Goal: Information Seeking & Learning: Learn about a topic

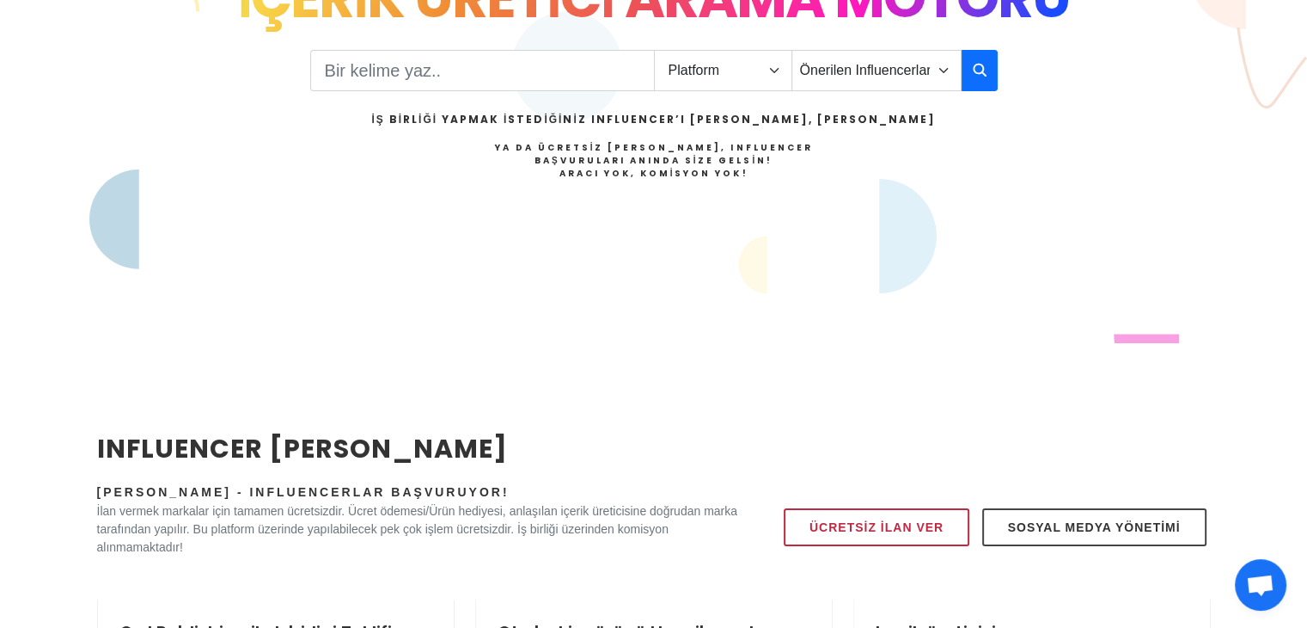
scroll to position [86, 0]
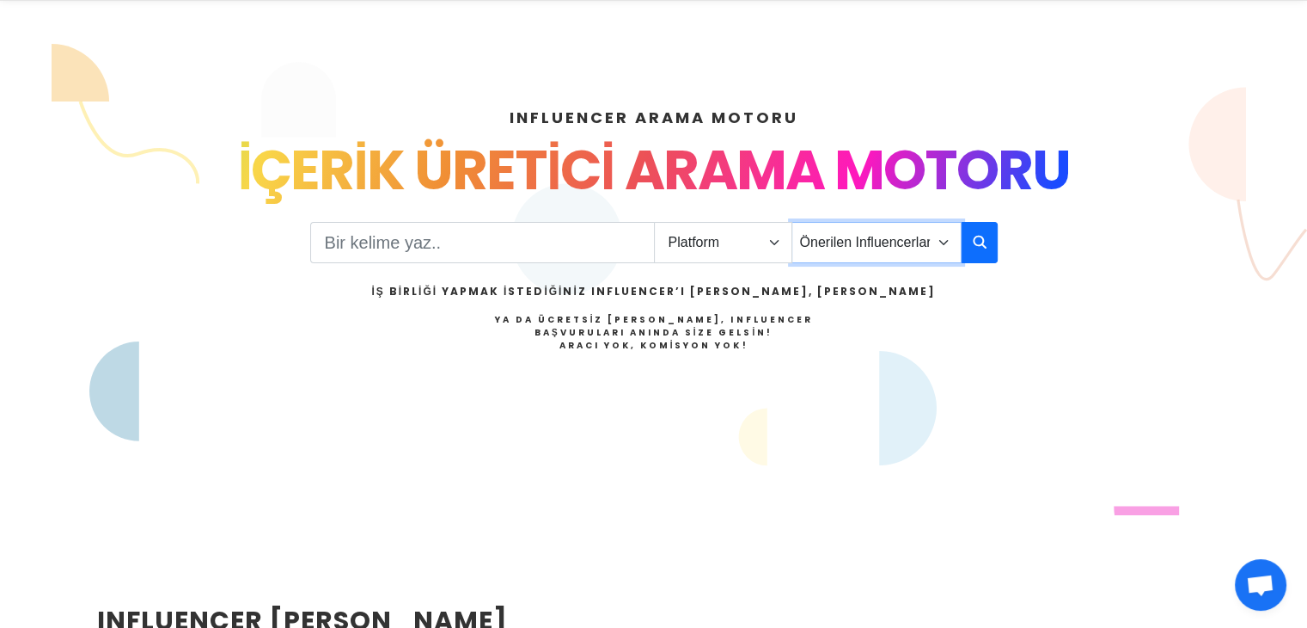
drag, startPoint x: 824, startPoint y: 245, endPoint x: 794, endPoint y: 225, distance: 36.0
click at [820, 242] on select "Önerilen Influencerlar Aile & Çocuk & Ebeveyn Alışveriş & Giyim & Aksesuar Arab…" at bounding box center [877, 242] width 170 height 41
click at [770, 222] on select "Platform Instagram Facebook Youtube Tiktok Twitter Twitch" at bounding box center [723, 242] width 138 height 41
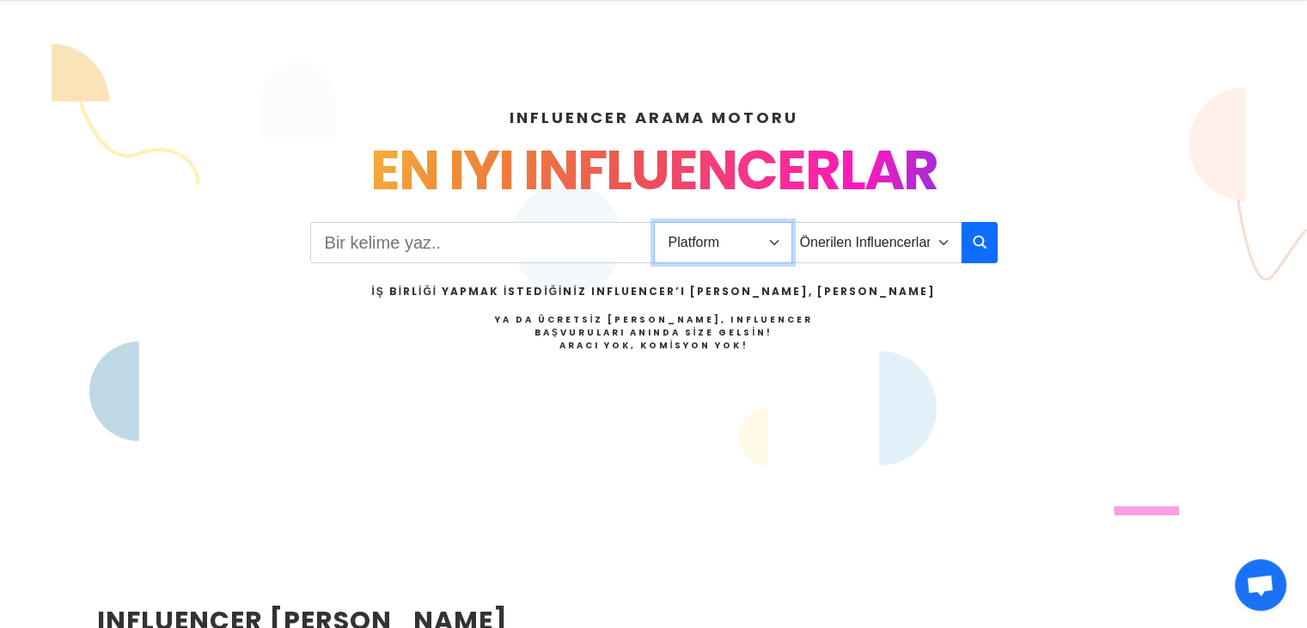
select select "1"
click at [654, 222] on select "Platform Instagram Facebook Youtube Tiktok Twitter Twitch" at bounding box center [723, 242] width 138 height 41
click at [818, 248] on select "Önerilen Influencerlar Aile & Çocuk & Ebeveyn Alışveriş & Giyim & Aksesuar Arab…" at bounding box center [877, 242] width 170 height 41
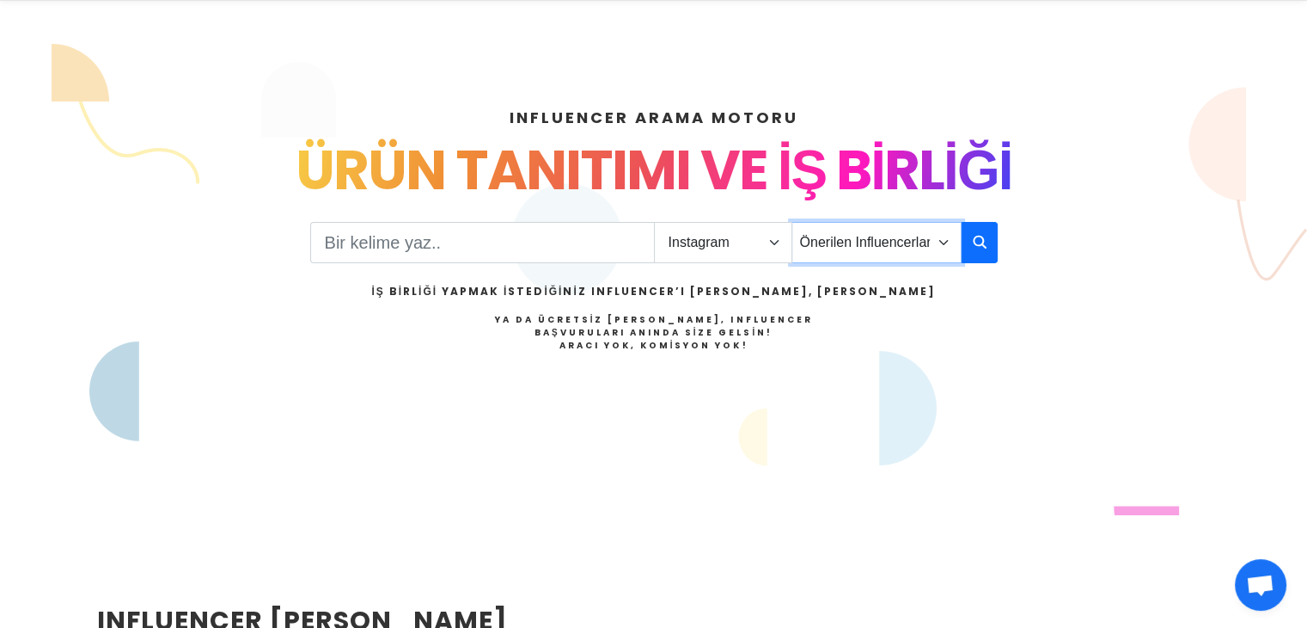
scroll to position [258, 0]
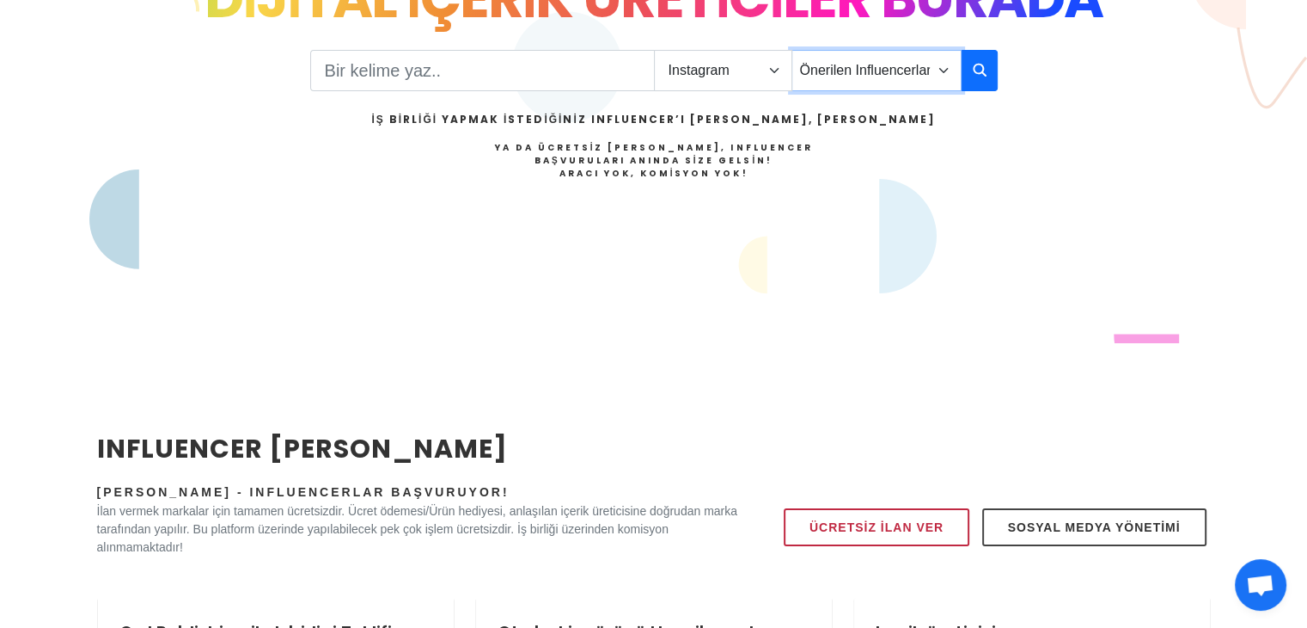
click at [904, 69] on select "Önerilen Influencerlar Aile & Çocuk & Ebeveyn Alışveriş & Giyim & Aksesuar Arab…" at bounding box center [877, 70] width 170 height 41
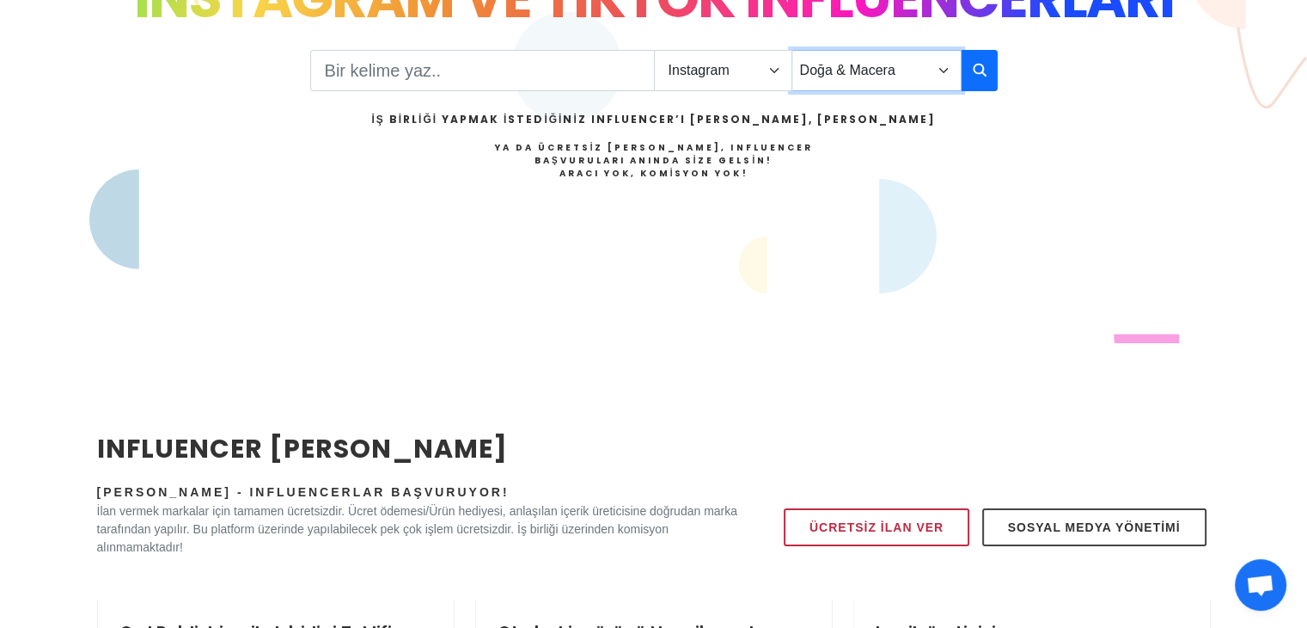
click at [792, 50] on select "Önerilen Influencerlar Aile & Çocuk & Ebeveyn Alışveriş & Giyim & Aksesuar Arab…" at bounding box center [877, 70] width 170 height 41
click at [882, 79] on select "Önerilen Influencerlar Aile & Çocuk & Ebeveyn Alışveriş & Giyim & Aksesuar Arab…" at bounding box center [877, 70] width 170 height 41
select select "18"
click at [792, 50] on select "Önerilen Influencerlar Aile & Çocuk & Ebeveyn Alışveriş & Giyim & Aksesuar Arab…" at bounding box center [877, 70] width 170 height 41
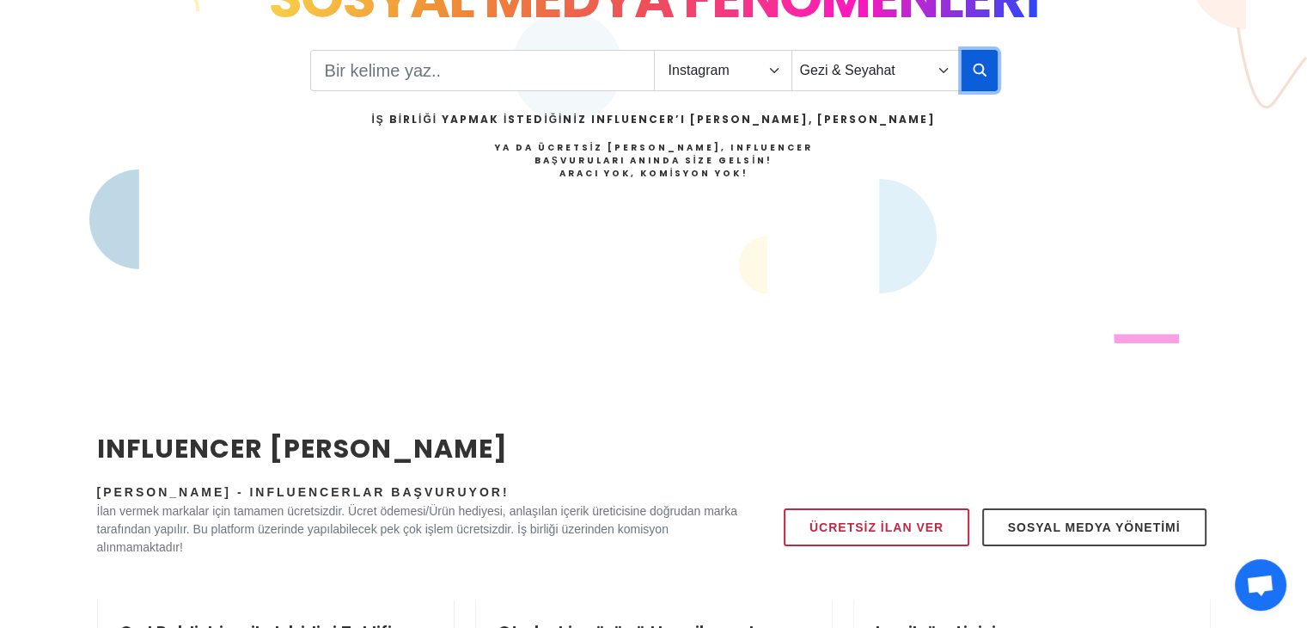
drag, startPoint x: 964, startPoint y: 52, endPoint x: 975, endPoint y: 65, distance: 17.1
click at [975, 65] on button "button" at bounding box center [980, 70] width 36 height 41
drag, startPoint x: 975, startPoint y: 65, endPoint x: 966, endPoint y: 53, distance: 14.8
click at [975, 63] on icon "button" at bounding box center [980, 69] width 14 height 21
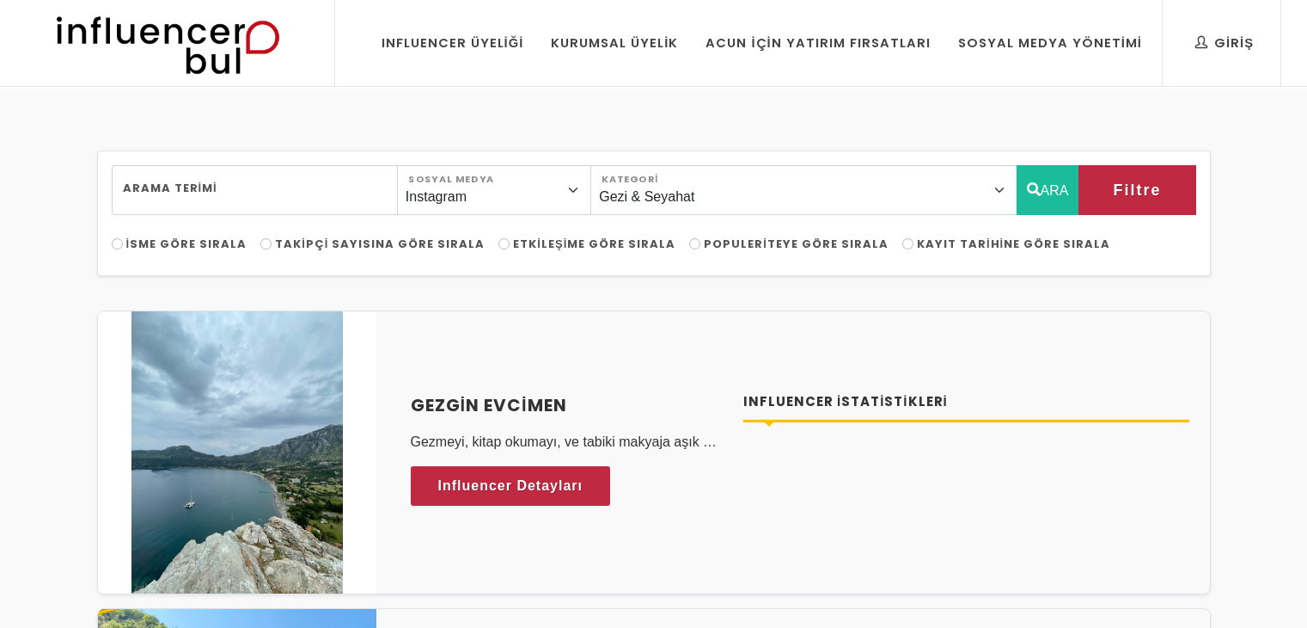
select select "18"
click at [316, 199] on input "Arama Terimi" at bounding box center [255, 190] width 286 height 50
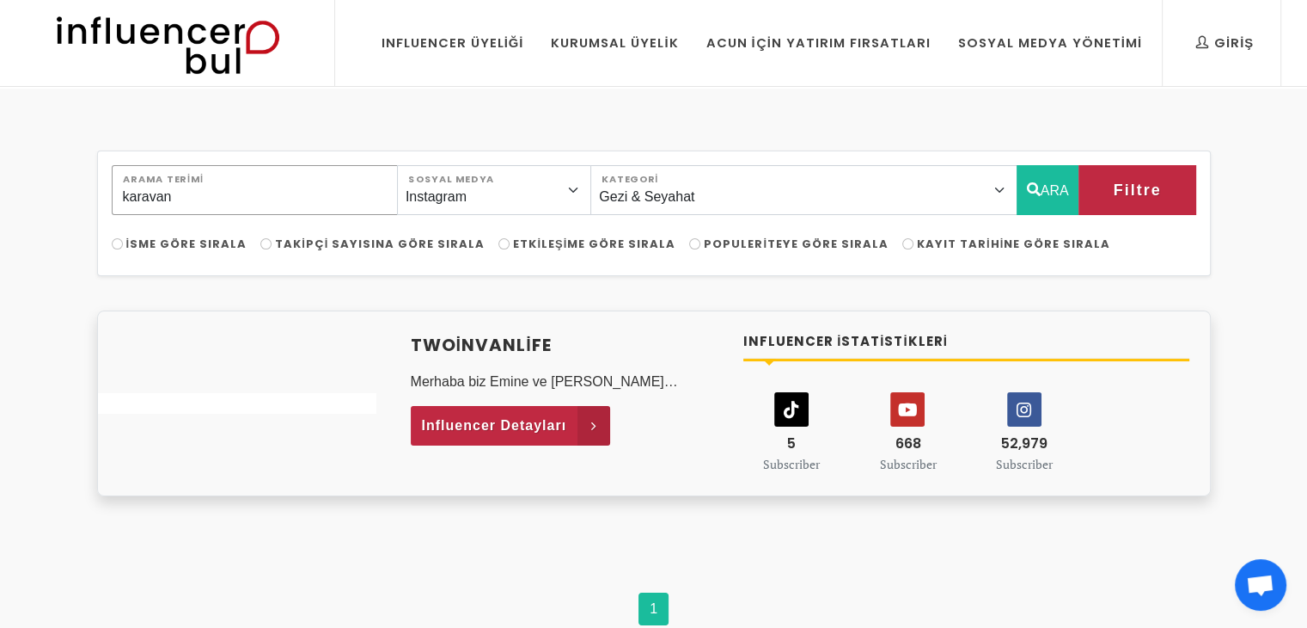
type input "karavan"
click at [491, 418] on span "Influencer Detayları" at bounding box center [494, 426] width 145 height 26
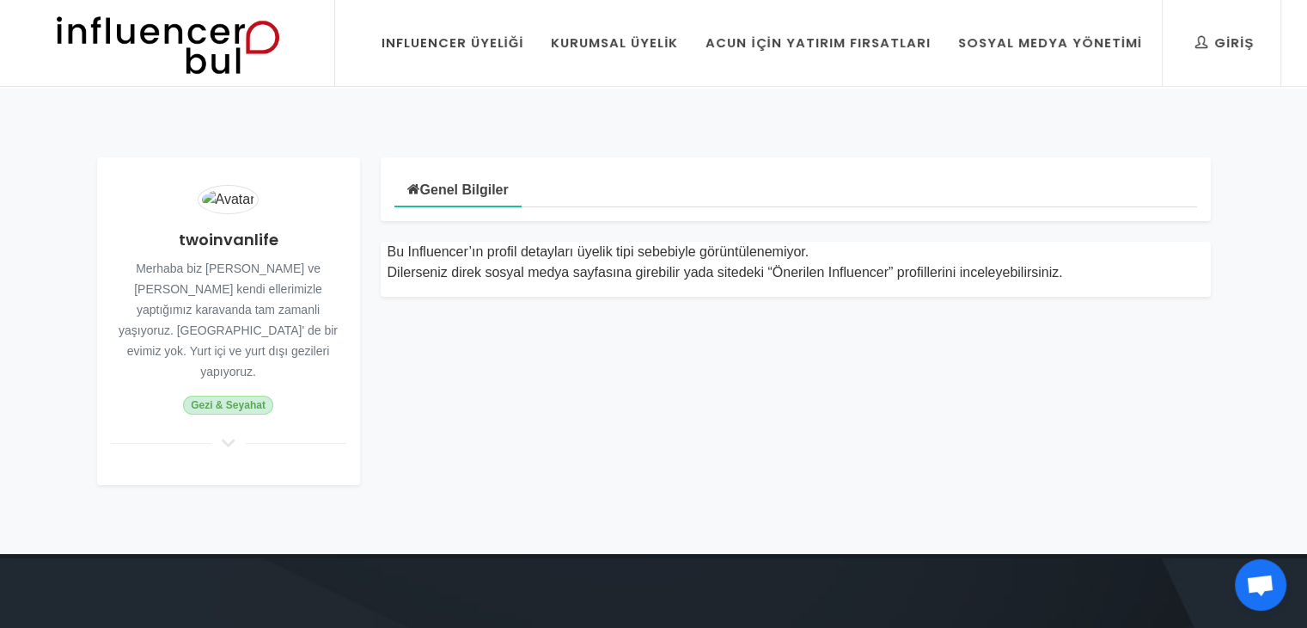
click at [201, 240] on h4 "twoinvanlife" at bounding box center [229, 239] width 236 height 23
click at [201, 237] on h4 "twoinvanlife" at bounding box center [229, 239] width 236 height 23
click at [203, 238] on h4 "twoinvanlife" at bounding box center [229, 239] width 236 height 23
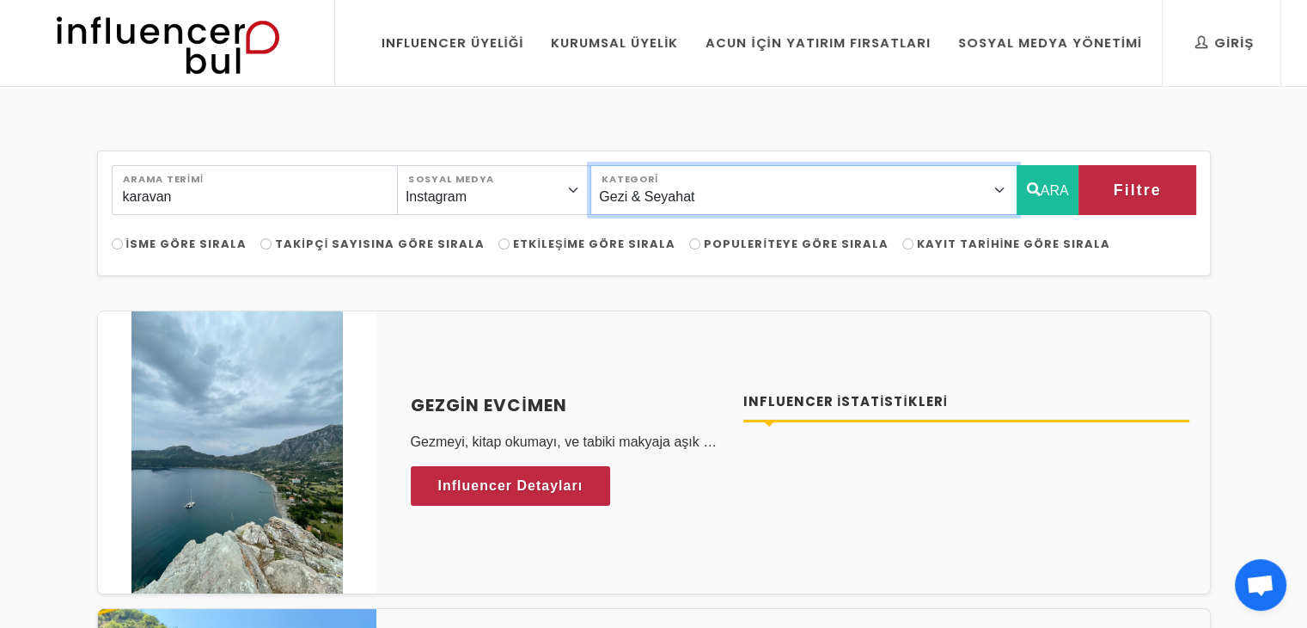
click at [760, 177] on select "Önerilen Influencerlar Aile & [PERSON_NAME] & [PERSON_NAME] [PERSON_NAME] & [PE…" at bounding box center [804, 190] width 426 height 50
select select "0"
click at [634, 165] on select "Önerilen Influencerlar Aile & [PERSON_NAME] & [PERSON_NAME] [PERSON_NAME] & [PE…" at bounding box center [804, 190] width 426 height 50
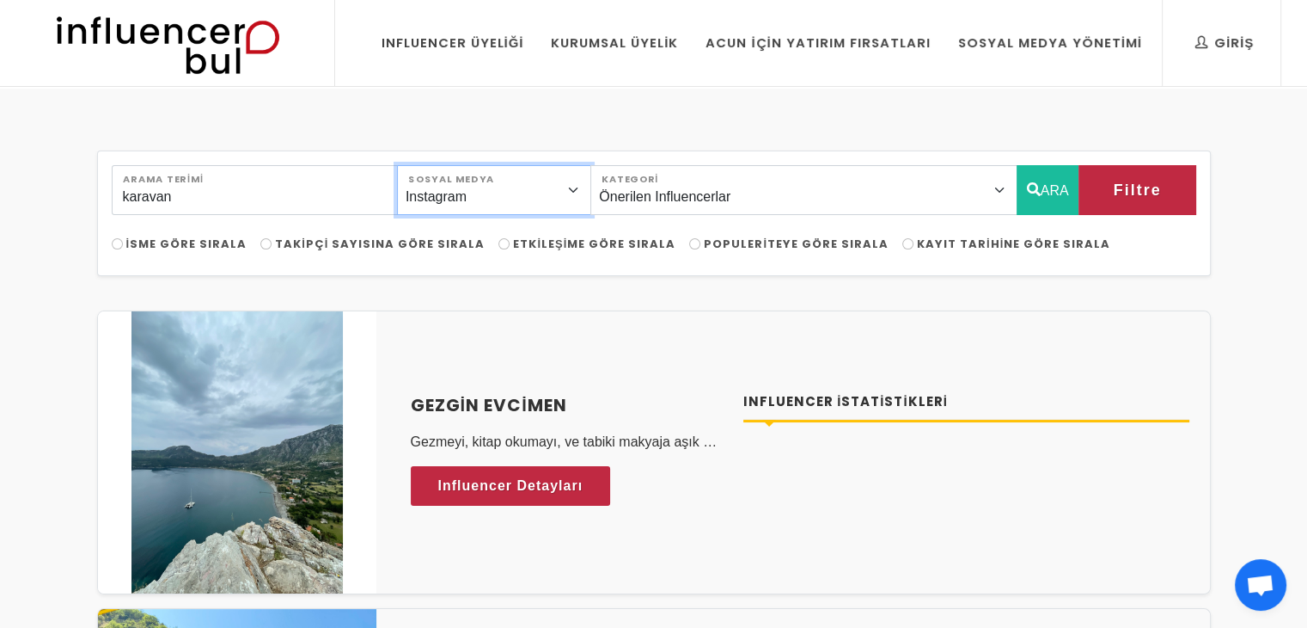
click at [517, 191] on select "Instagram Facebook Youtube Tiktok Twitter Twitch" at bounding box center [494, 190] width 194 height 50
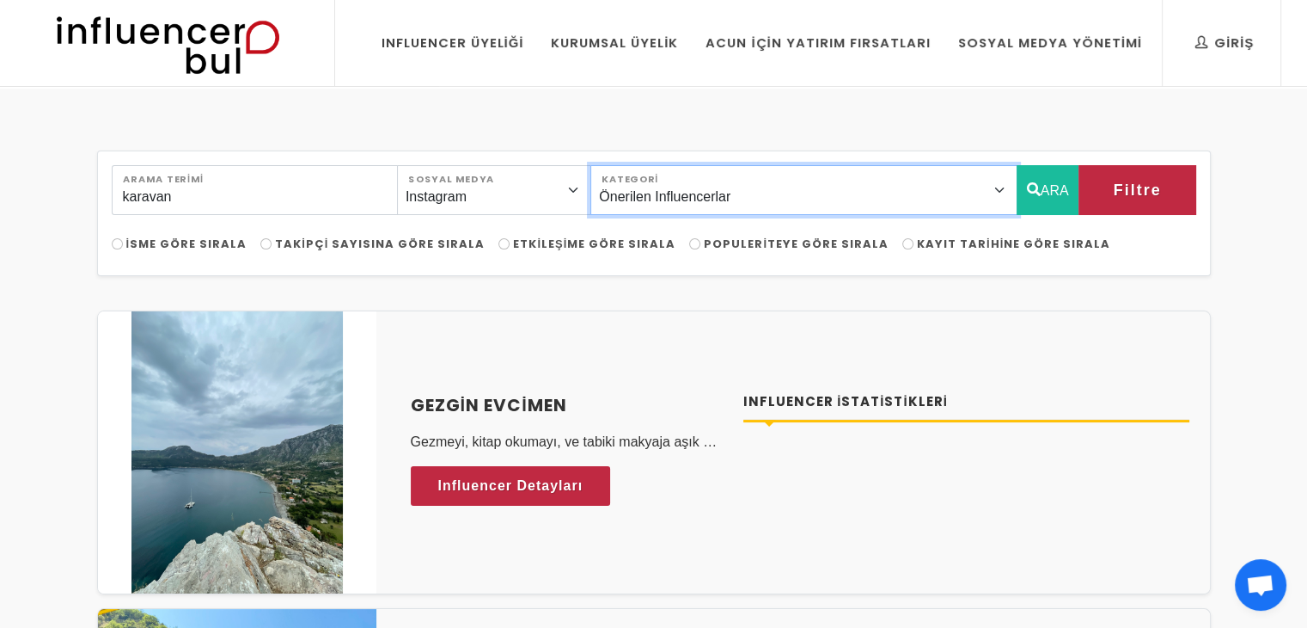
click at [1011, 182] on select "Önerilen Influencerlar Aile & Çocuk & Ebeveyn Alışveriş & Giyim & Aksesuar Arab…" at bounding box center [804, 190] width 426 height 50
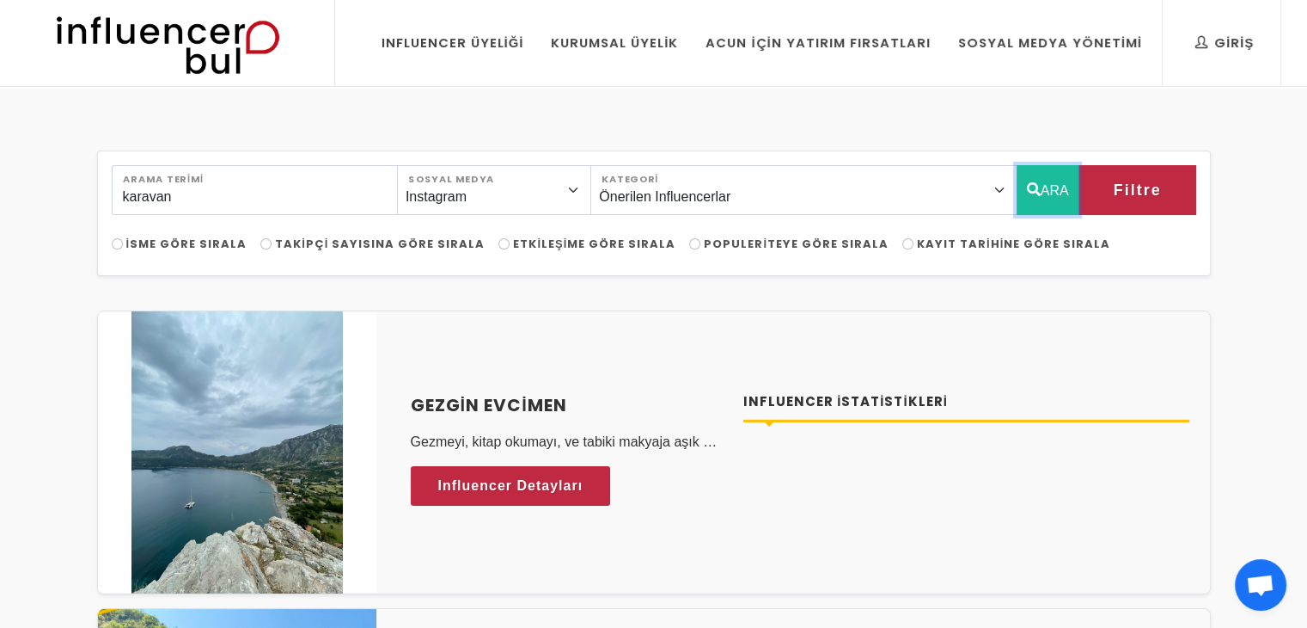
click at [1044, 186] on button "ARA" at bounding box center [1048, 190] width 63 height 50
click at [1049, 181] on button "ARA" at bounding box center [1048, 190] width 63 height 50
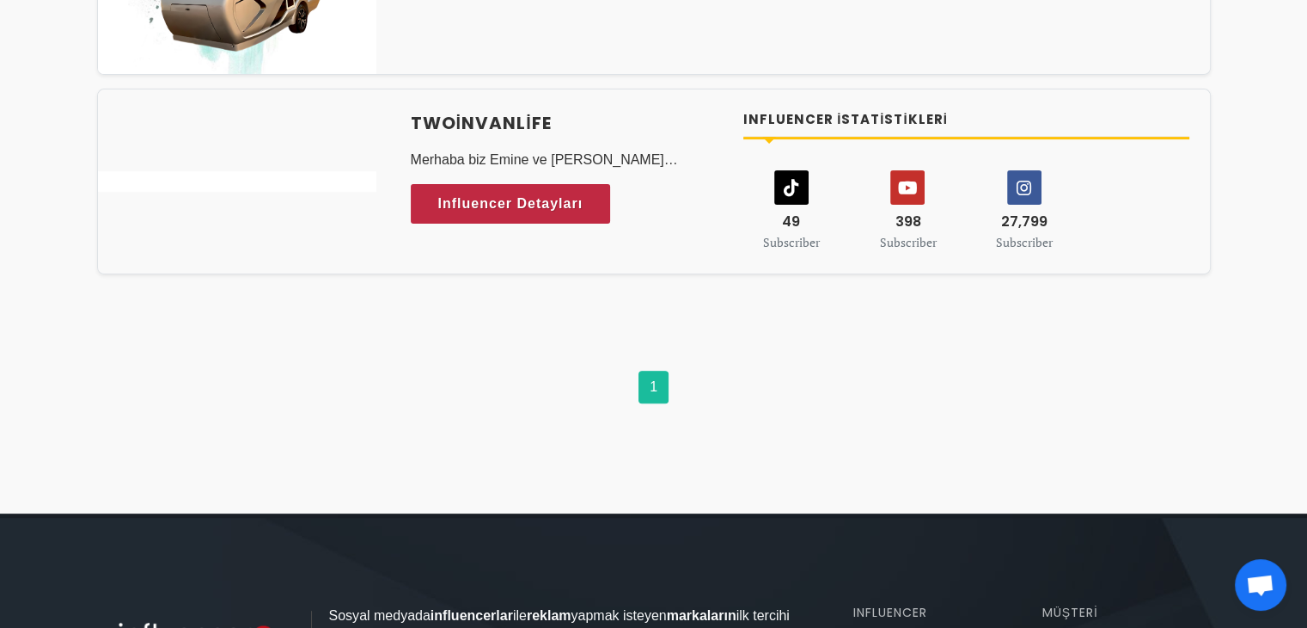
scroll to position [258, 0]
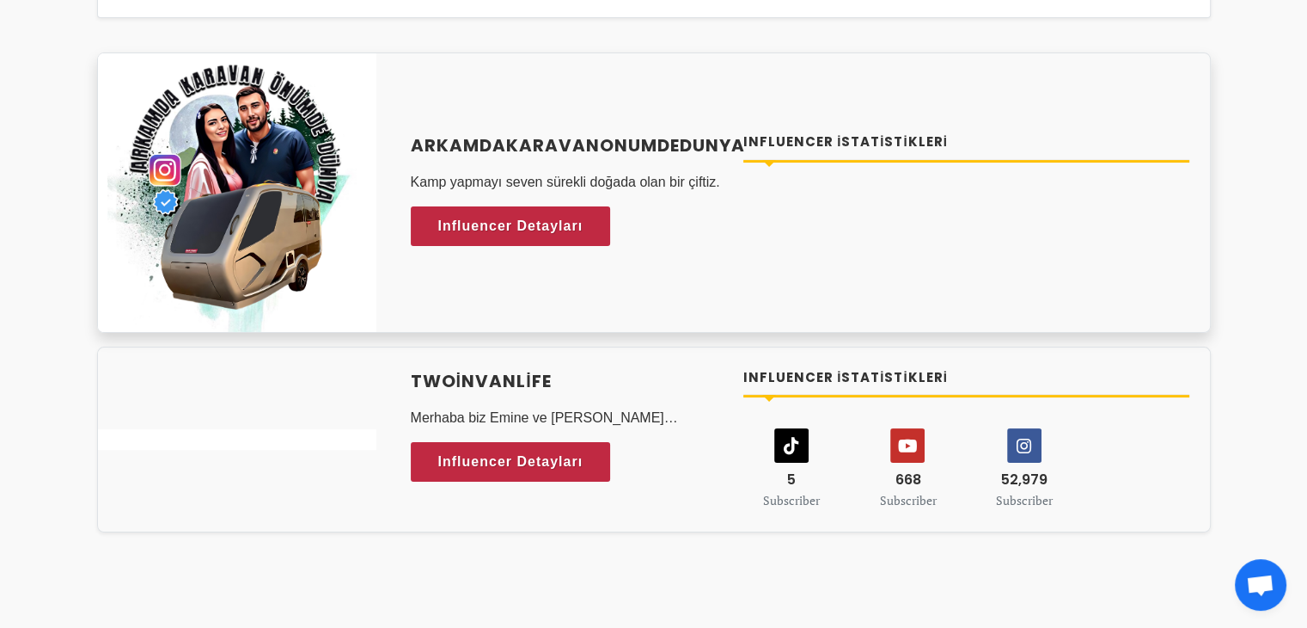
click at [267, 134] on img at bounding box center [237, 192] width 279 height 279
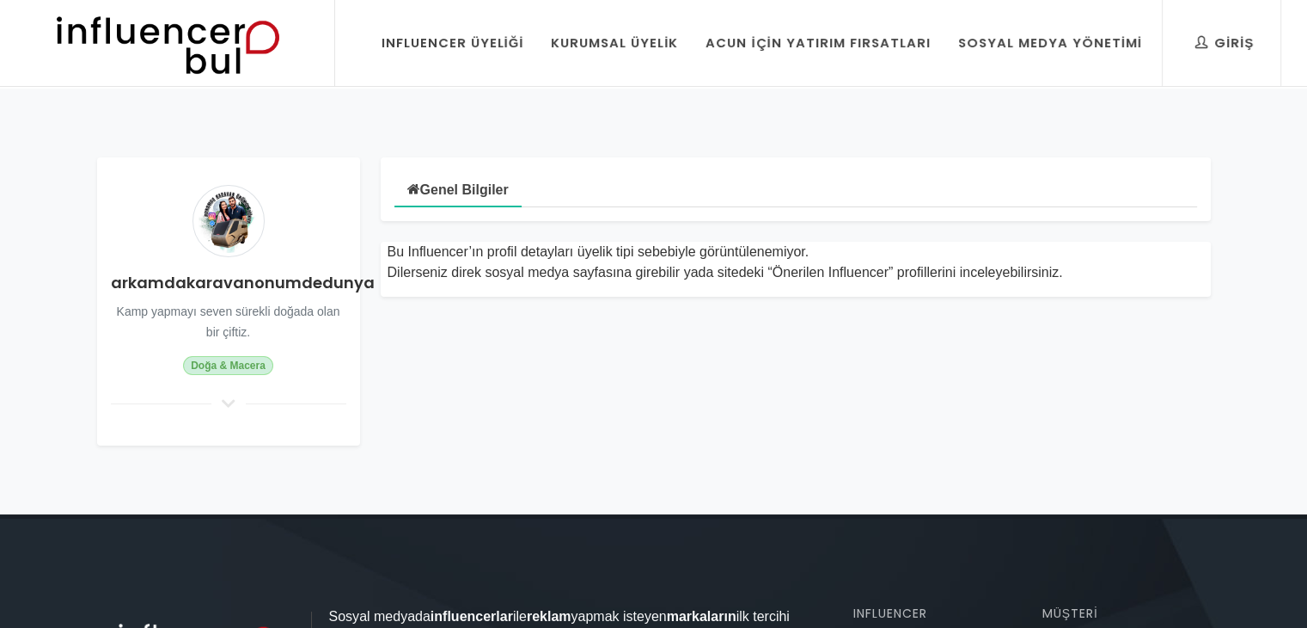
click at [304, 278] on h4 "arkamdakaravanonumdedunya" at bounding box center [229, 282] width 236 height 23
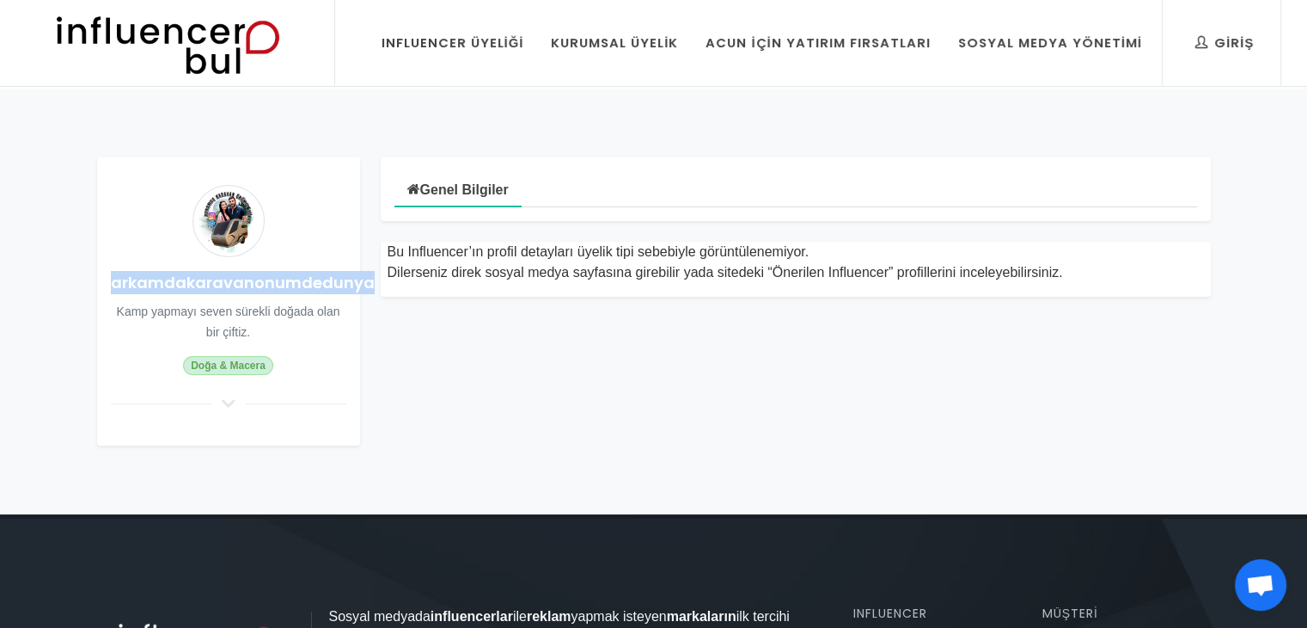
click at [304, 278] on h4 "arkamdakaravanonumdedunya" at bounding box center [229, 282] width 236 height 23
click at [304, 276] on h4 "arkamdakaravanonumdedunya" at bounding box center [229, 282] width 236 height 23
click at [178, 285] on h4 "arkamdakaravanonumdedunya" at bounding box center [229, 282] width 236 height 23
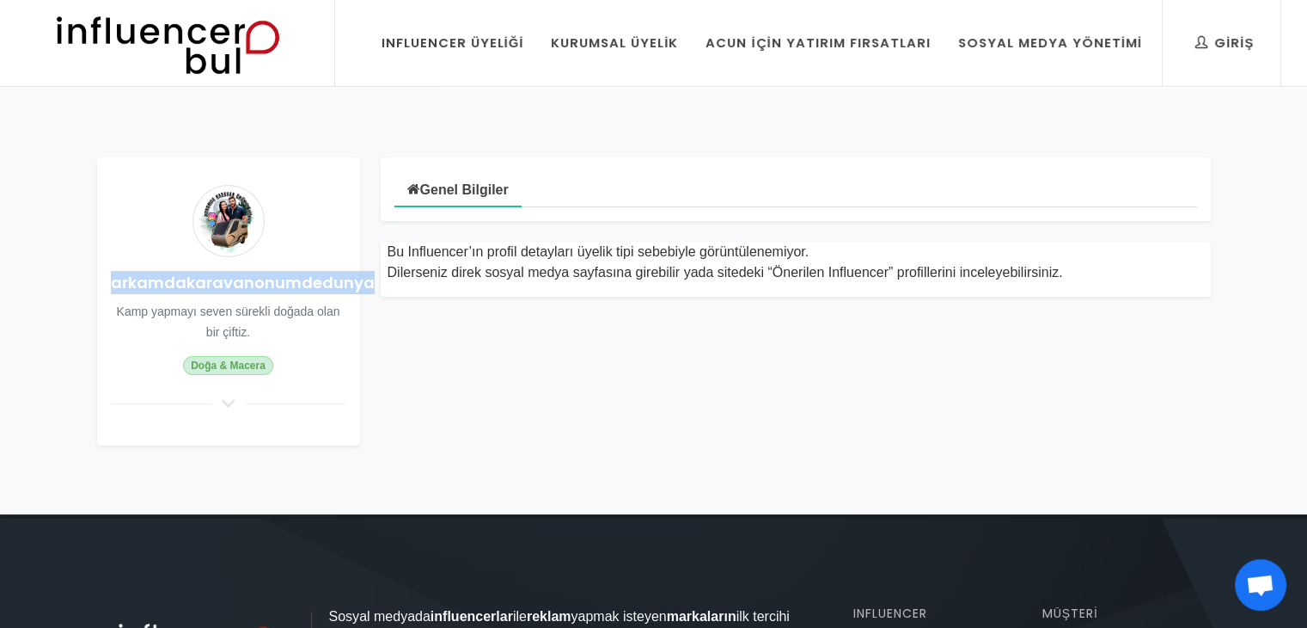
click at [220, 65] on img at bounding box center [167, 43] width 283 height 86
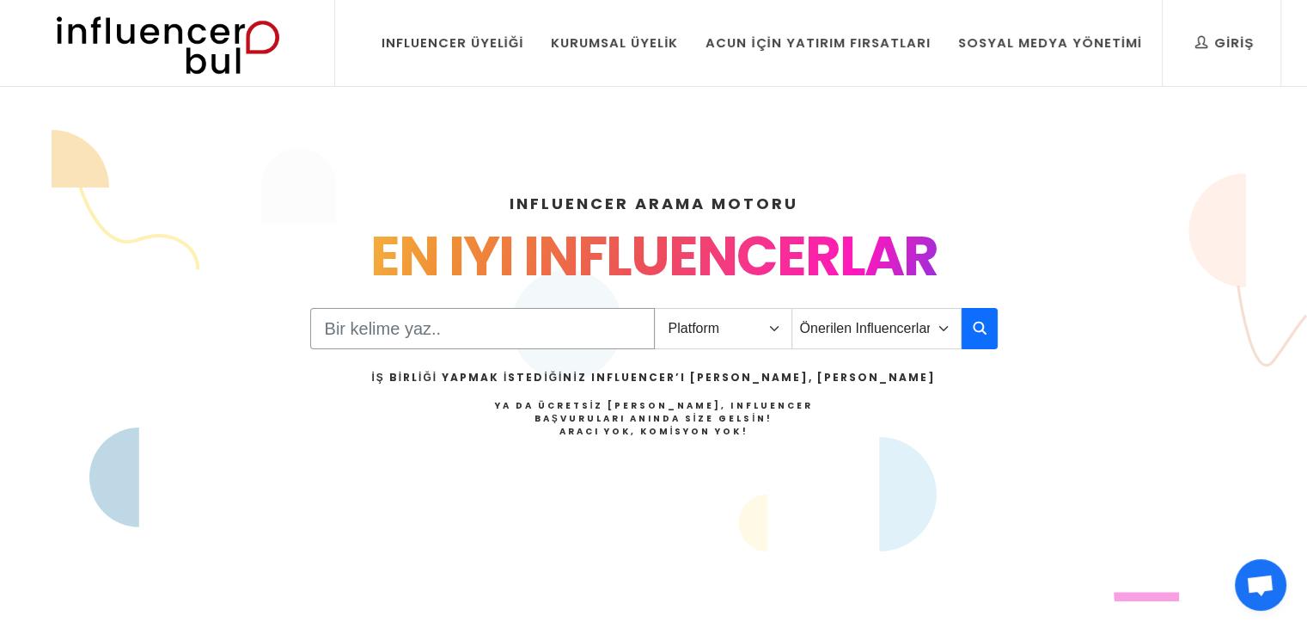
click at [452, 314] on input "Search" at bounding box center [482, 328] width 345 height 41
type input "karavan"
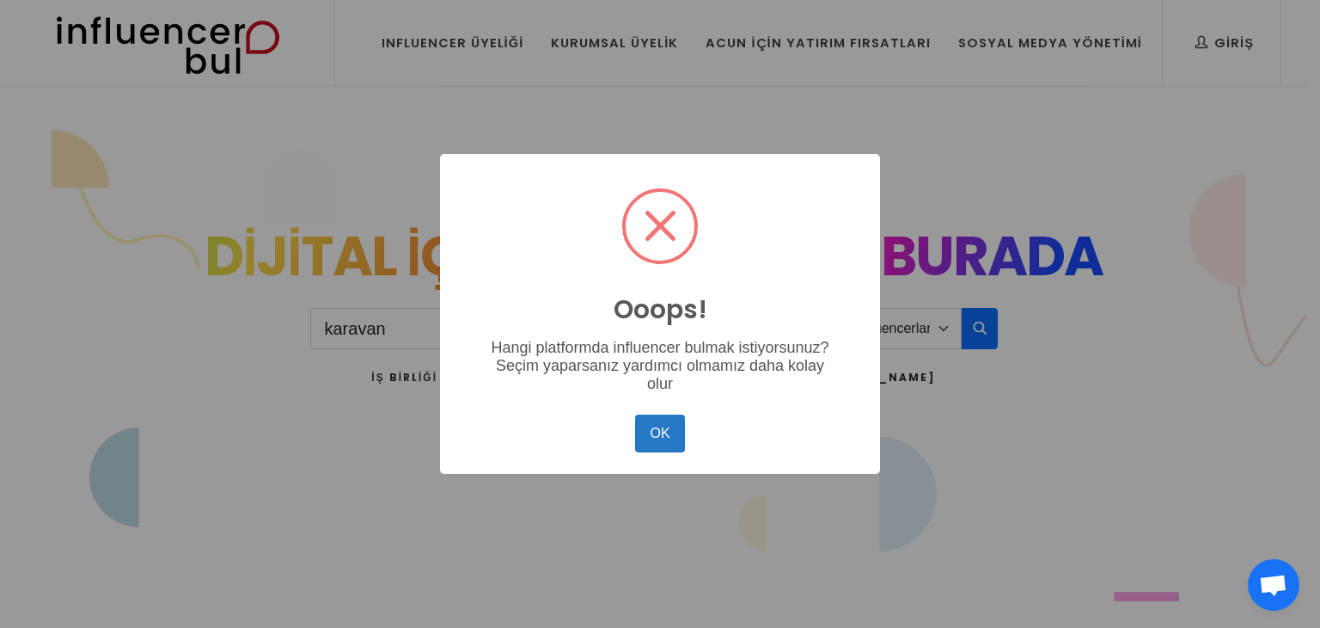
drag, startPoint x: 663, startPoint y: 411, endPoint x: 672, endPoint y: 408, distance: 9.8
click at [660, 414] on button "OK" at bounding box center [660, 433] width 50 height 38
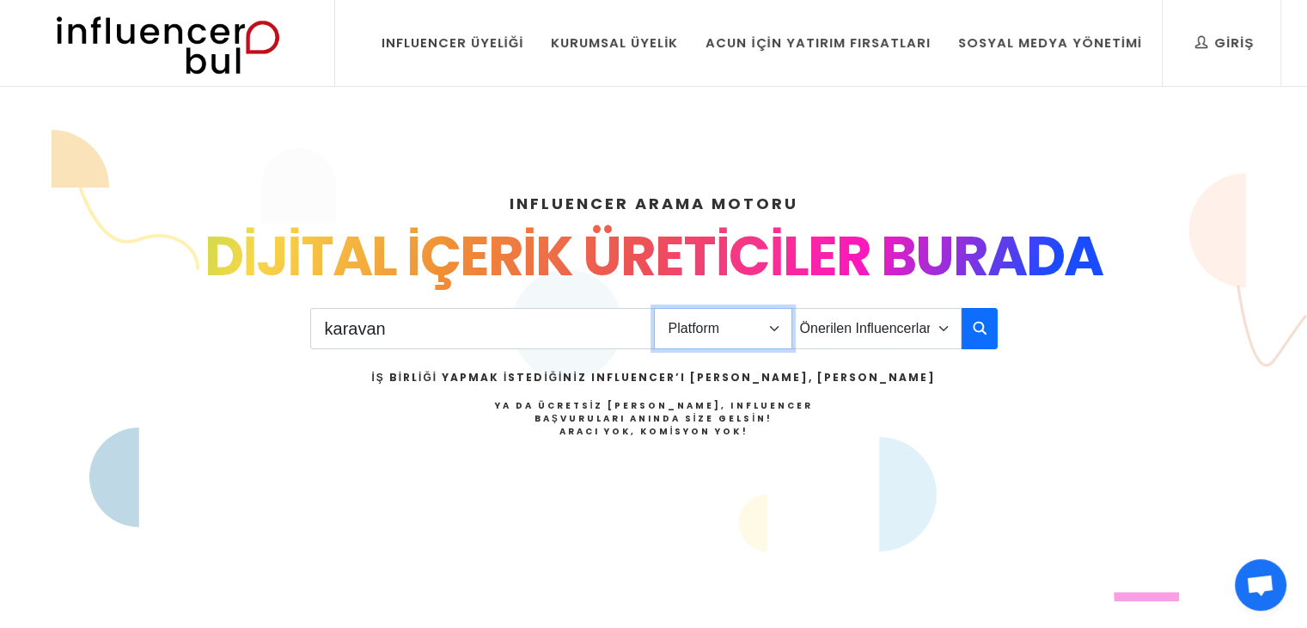
click at [760, 321] on select "Platform Instagram Facebook Youtube Tiktok Twitter Twitch" at bounding box center [723, 328] width 138 height 41
click at [654, 308] on select "Platform Instagram Facebook Youtube Tiktok Twitter Twitch" at bounding box center [723, 328] width 138 height 41
click at [975, 334] on icon "button" at bounding box center [980, 327] width 14 height 21
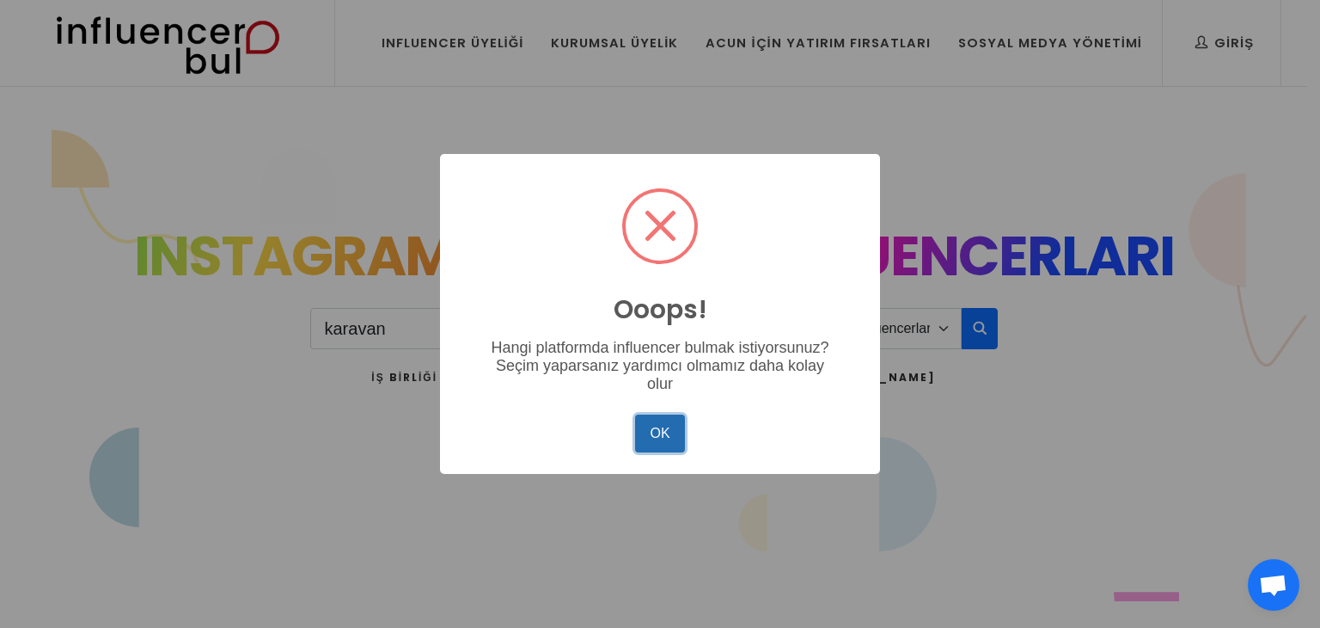
click at [640, 428] on button "OK" at bounding box center [660, 433] width 50 height 38
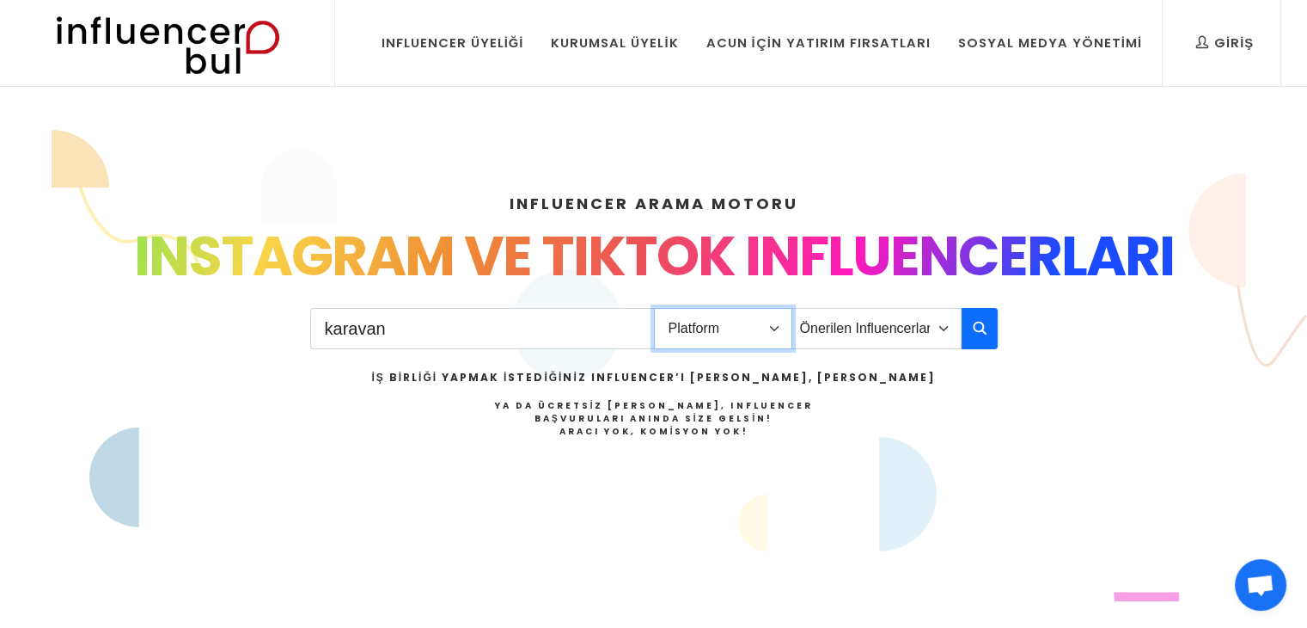
click at [732, 339] on select "Platform Instagram Facebook Youtube Tiktok Twitter Twitch" at bounding box center [723, 328] width 138 height 41
click at [654, 308] on select "Platform Instagram Facebook Youtube Tiktok Twitter Twitch" at bounding box center [723, 328] width 138 height 41
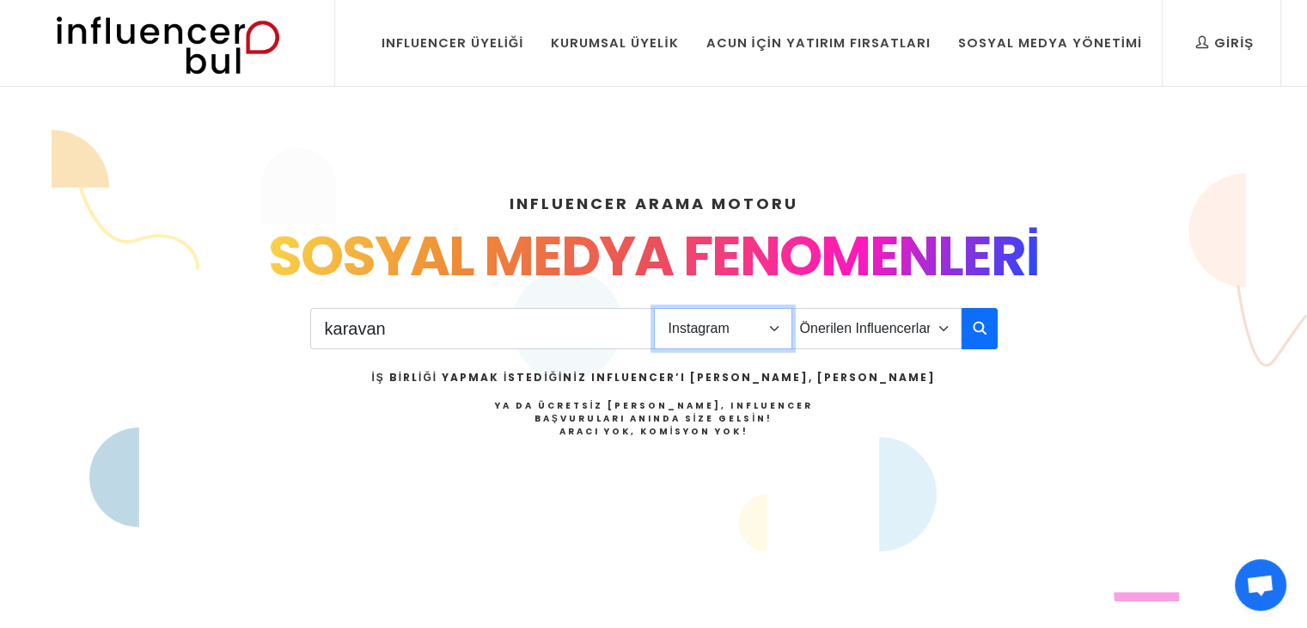
click at [743, 334] on select "Platform Instagram Facebook Youtube Tiktok Twitter Twitch" at bounding box center [723, 328] width 138 height 41
select select "2"
click at [654, 308] on select "Platform Instagram Facebook Youtube Tiktok Twitter Twitch" at bounding box center [723, 328] width 138 height 41
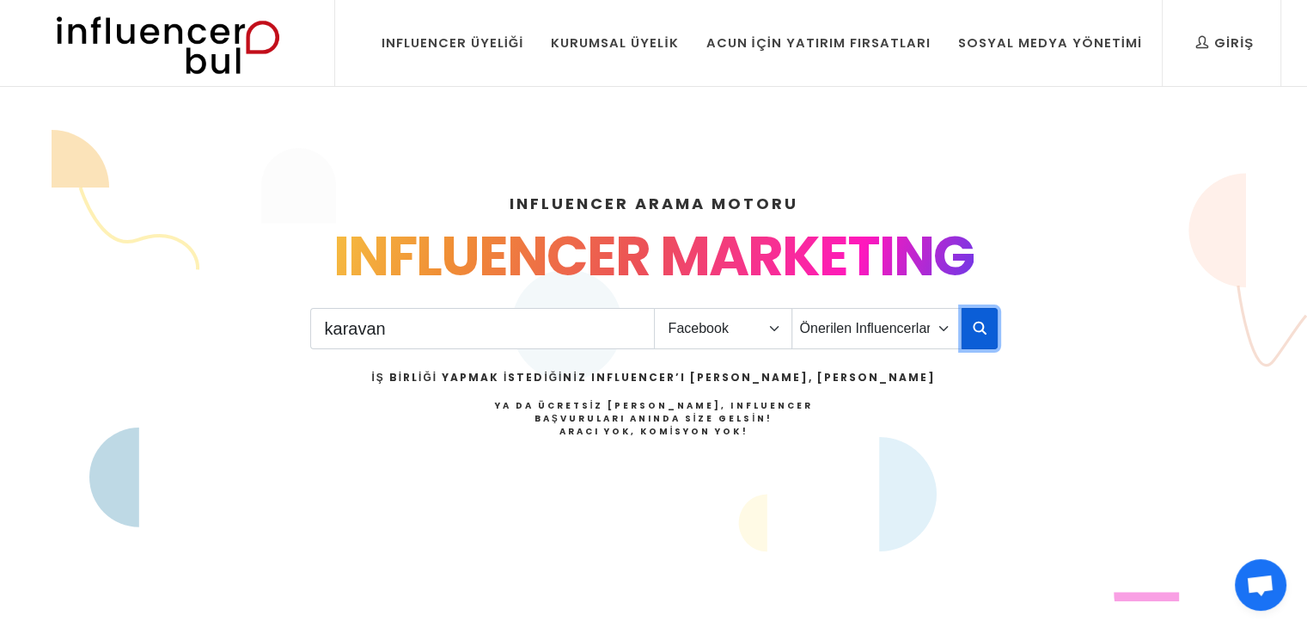
click at [984, 333] on icon "button" at bounding box center [980, 327] width 14 height 21
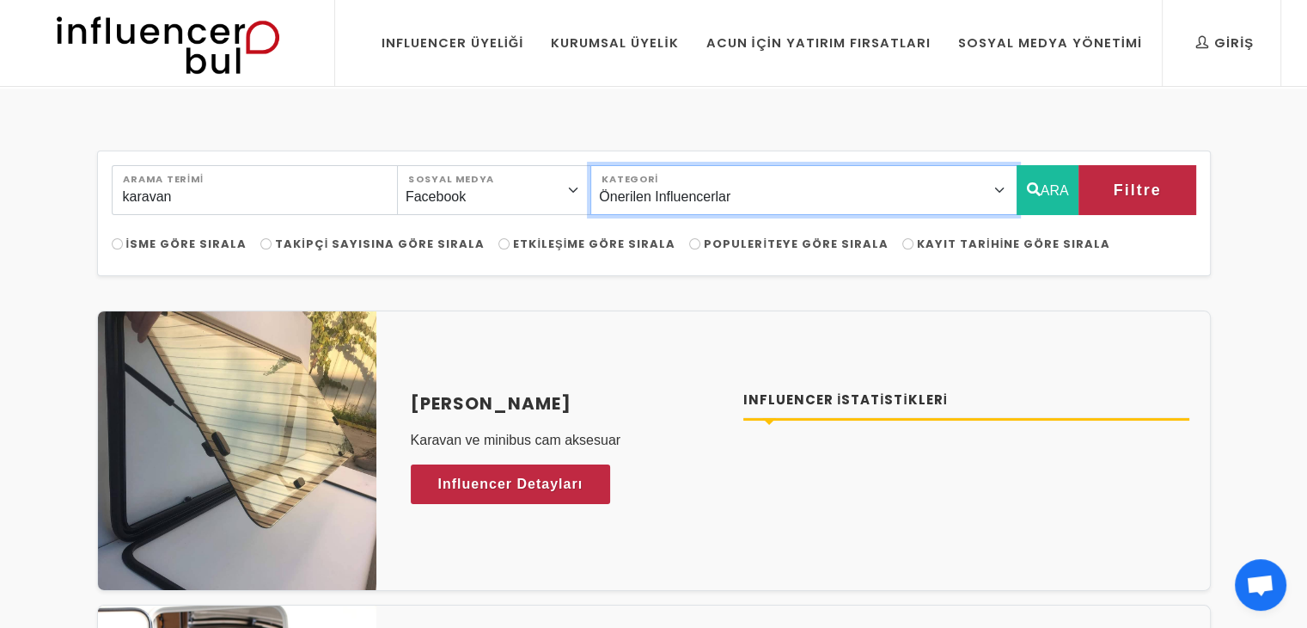
click at [697, 183] on select "Önerilen Influencerlar Aile & [PERSON_NAME] & [PERSON_NAME] [PERSON_NAME] & [PE…" at bounding box center [804, 190] width 426 height 50
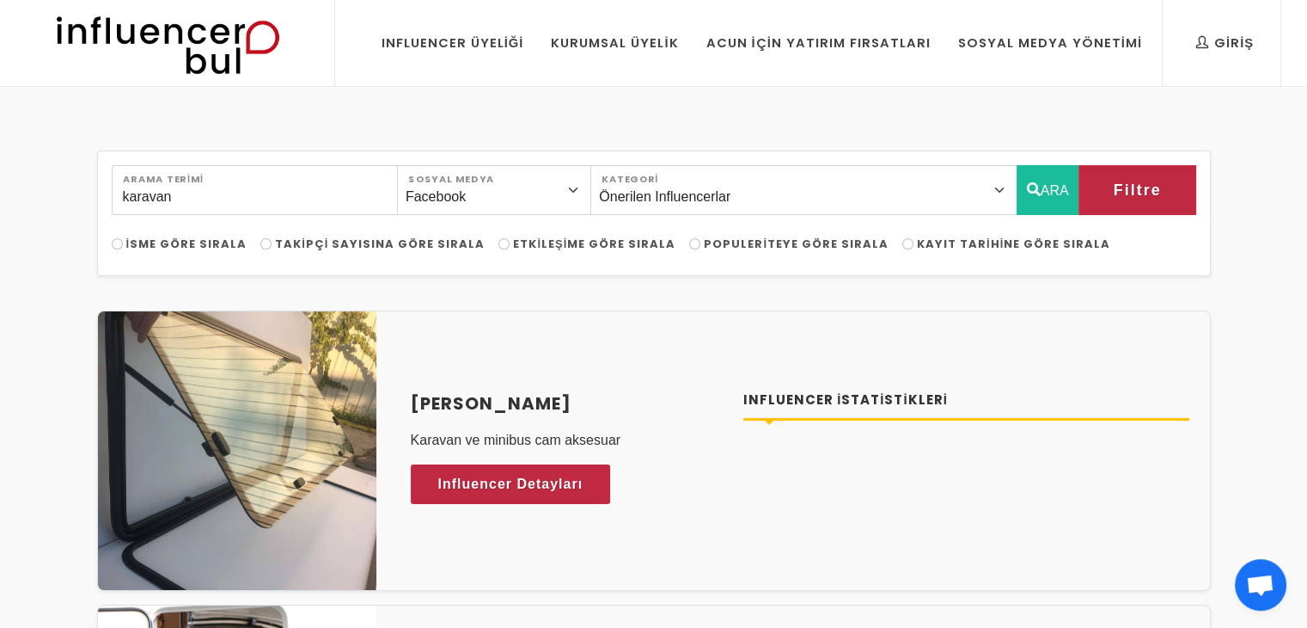
click at [499, 215] on div "karavan Arama Terimi Instagram Facebook Youtube Tiktok Twitter Twitch Sosyal Me…" at bounding box center [653, 200] width 1105 height 70
drag, startPoint x: 504, startPoint y: 188, endPoint x: 509, endPoint y: 197, distance: 10.0
click at [504, 188] on select "Instagram Facebook Youtube Tiktok Twitter Twitch" at bounding box center [494, 190] width 194 height 50
click at [408, 165] on select "Instagram Facebook Youtube Tiktok Twitter Twitch" at bounding box center [494, 190] width 194 height 50
click at [1040, 180] on button "ARA" at bounding box center [1048, 190] width 63 height 50
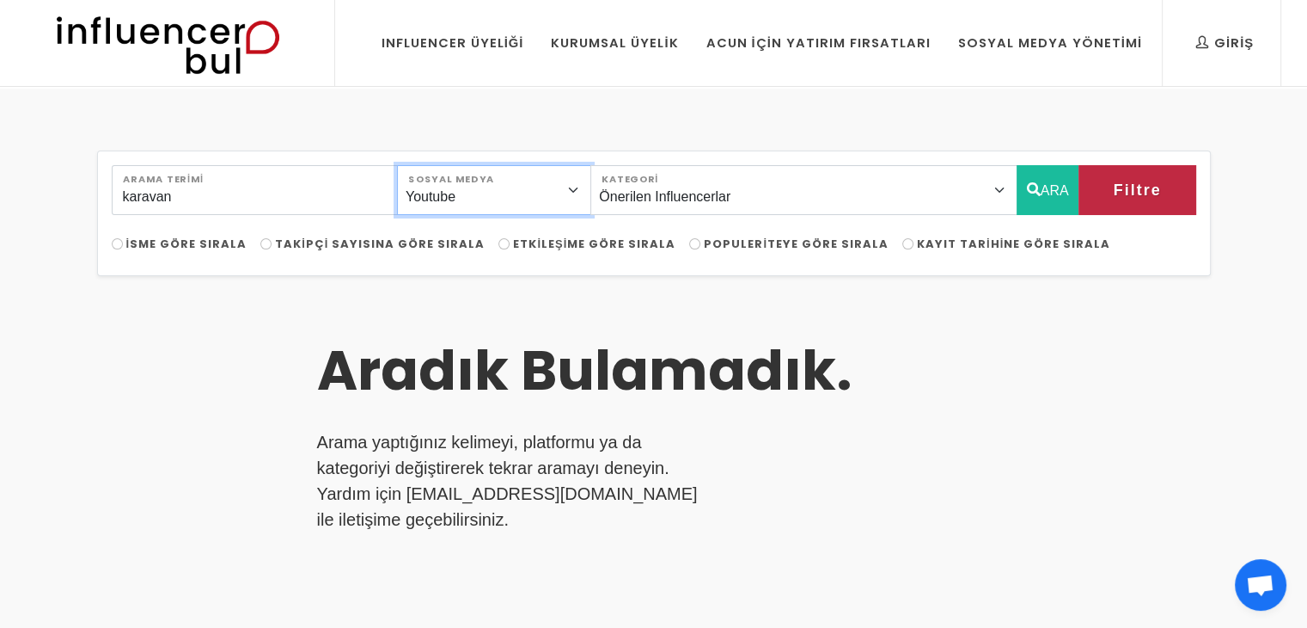
click at [541, 199] on select "Instagram Facebook Youtube Tiktok Twitter Twitch" at bounding box center [494, 190] width 194 height 50
click at [408, 165] on select "Instagram Facebook Youtube Tiktok Twitter Twitch" at bounding box center [494, 190] width 194 height 50
click at [1027, 189] on icon "button" at bounding box center [1034, 189] width 14 height 21
click at [1032, 179] on icon "button" at bounding box center [1034, 189] width 14 height 21
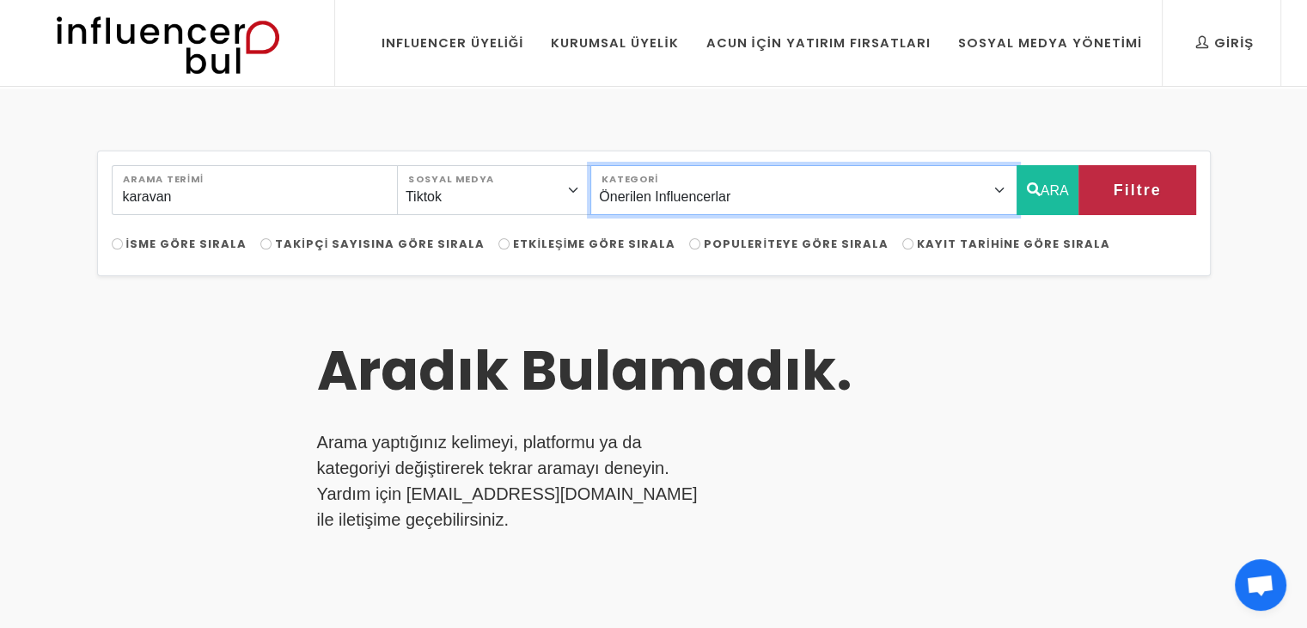
click at [637, 197] on select "Önerilen Influencerlar Aile & Çocuk & Ebeveyn Alışveriş & Giyim & Aksesuar Arab…" at bounding box center [804, 190] width 426 height 50
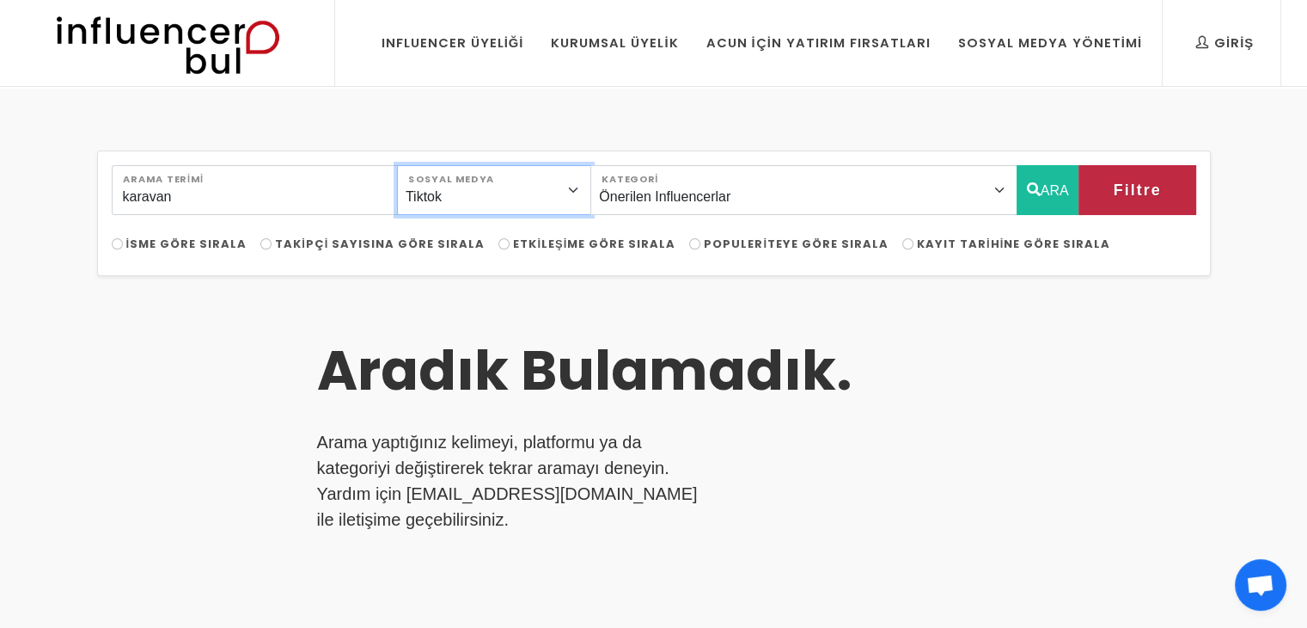
click at [591, 192] on select "Instagram Facebook Youtube Tiktok Twitter Twitch" at bounding box center [494, 190] width 194 height 50
click at [408, 165] on select "Instagram Facebook Youtube Tiktok Twitter Twitch" at bounding box center [494, 190] width 194 height 50
click at [1057, 183] on button "ARA" at bounding box center [1048, 190] width 63 height 50
click at [1057, 182] on button "ARA" at bounding box center [1048, 190] width 63 height 50
click at [472, 190] on select "Instagram Facebook Youtube Tiktok Twitter Twitch" at bounding box center [494, 190] width 194 height 50
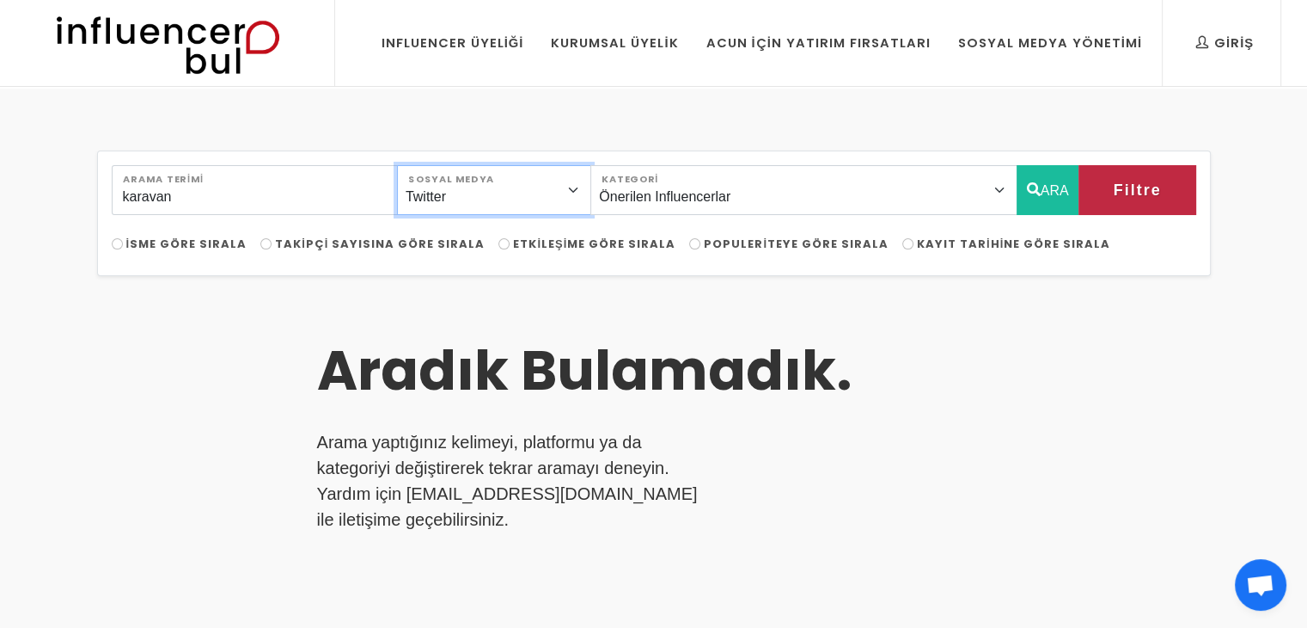
select select "1"
click at [408, 165] on select "Instagram Facebook Youtube Tiktok Twitter Twitch" at bounding box center [494, 190] width 194 height 50
click at [1050, 184] on button "ARA" at bounding box center [1048, 190] width 63 height 50
click at [1047, 183] on button "ARA" at bounding box center [1048, 190] width 63 height 50
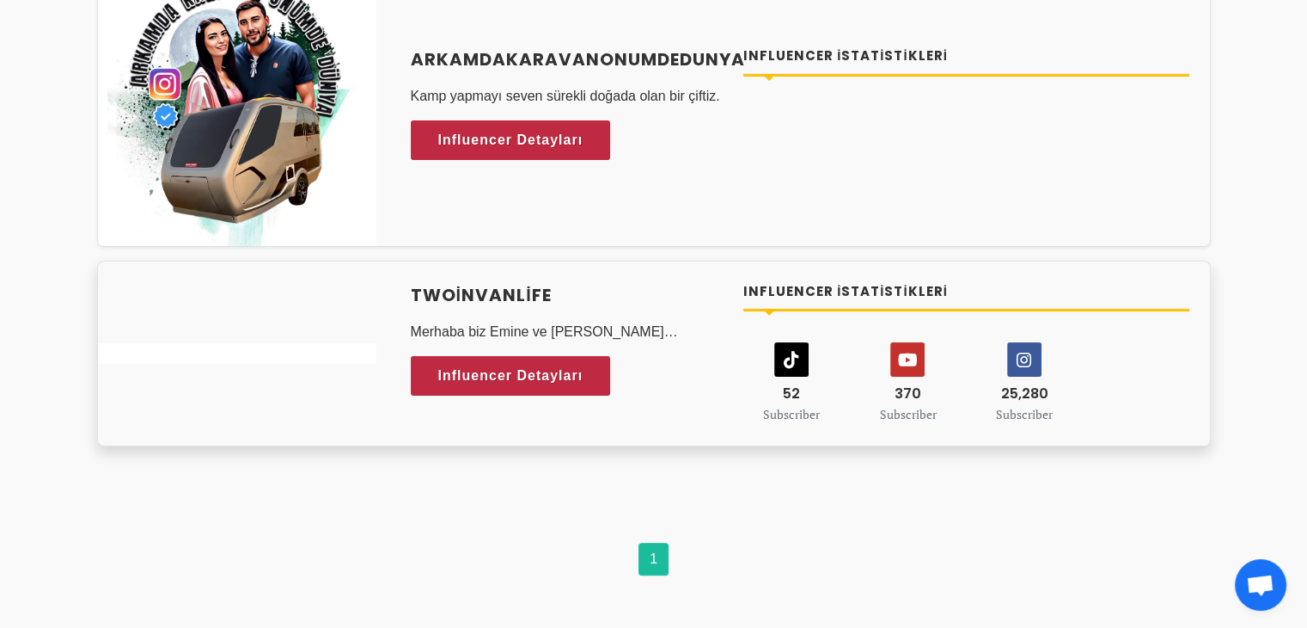
scroll to position [86, 0]
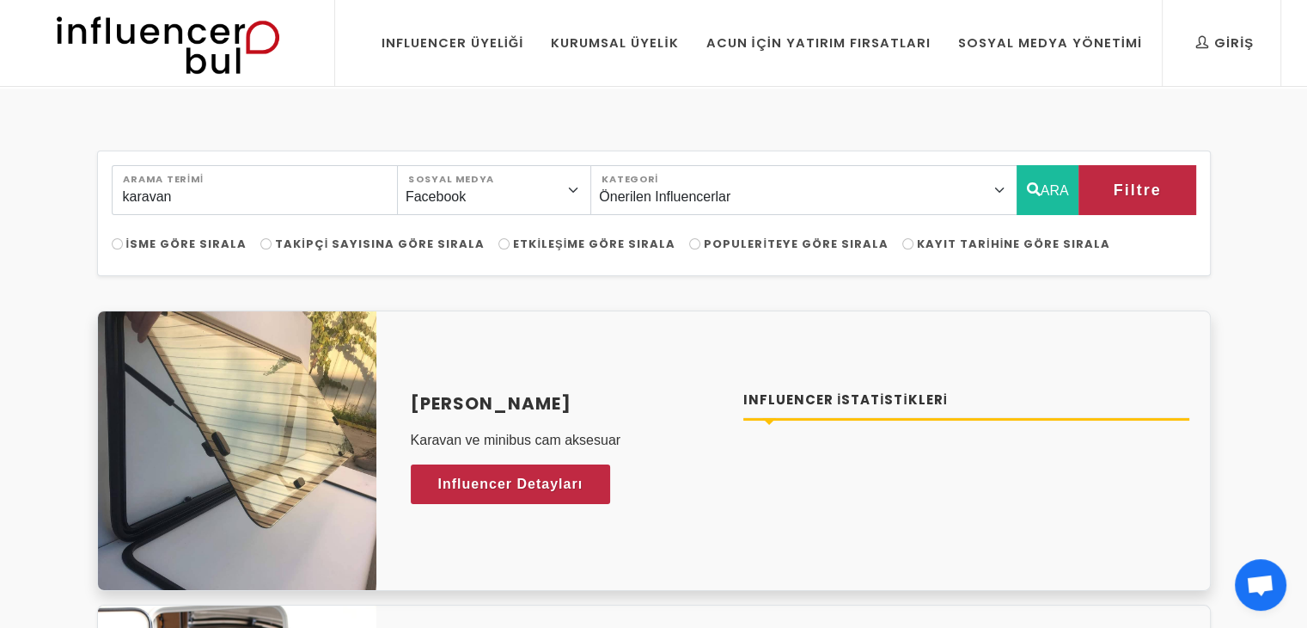
scroll to position [258, 0]
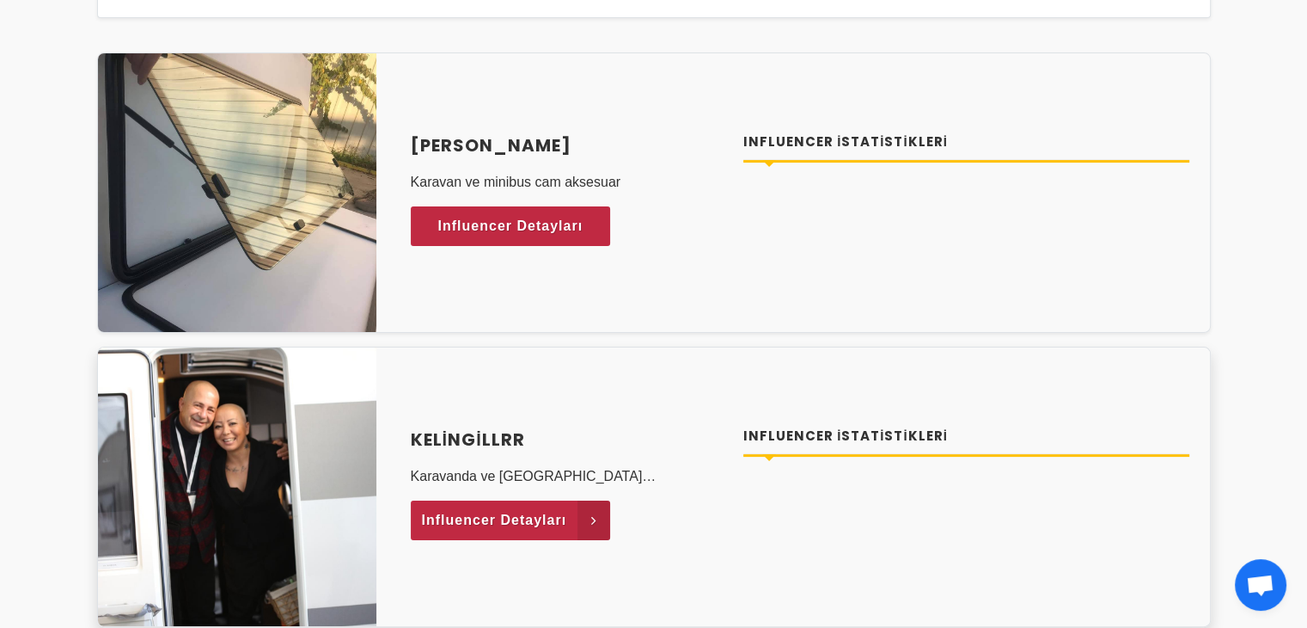
click at [562, 524] on link "Influencer Detayları" at bounding box center [511, 520] width 200 height 40
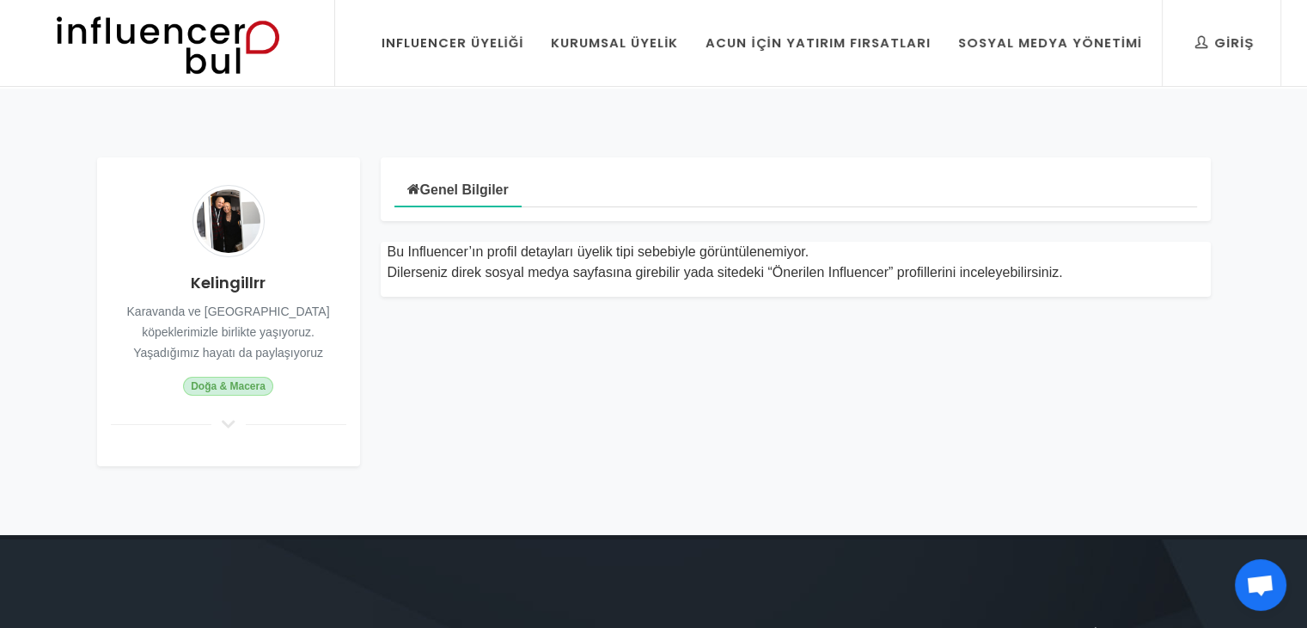
click at [216, 272] on h4 "Kelingillrr" at bounding box center [229, 282] width 236 height 23
click at [213, 271] on h4 "Kelingillrr" at bounding box center [229, 282] width 236 height 23
copy div "Kelingillrr"
